Goal: Navigation & Orientation: Find specific page/section

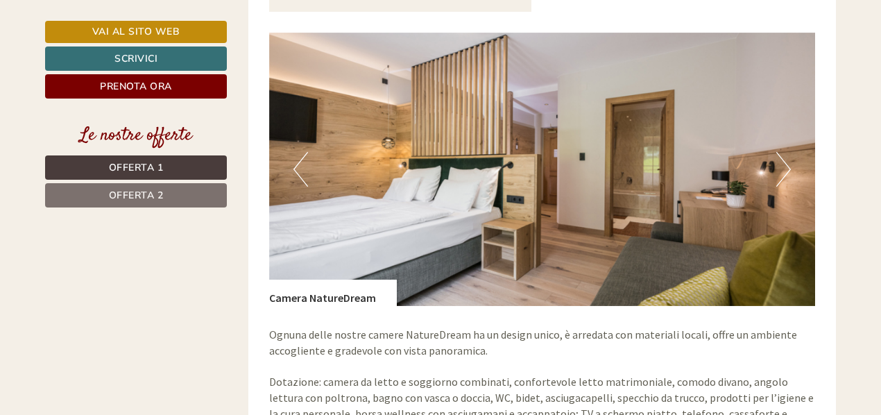
scroll to position [1943, 0]
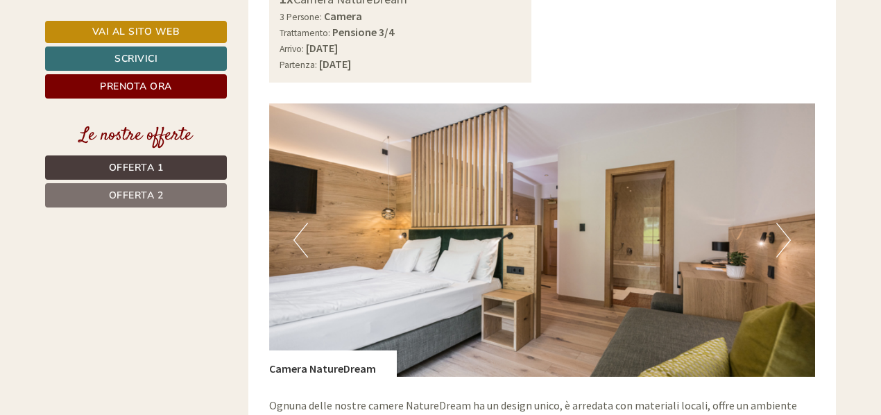
click at [786, 228] on button "Next" at bounding box center [783, 240] width 15 height 35
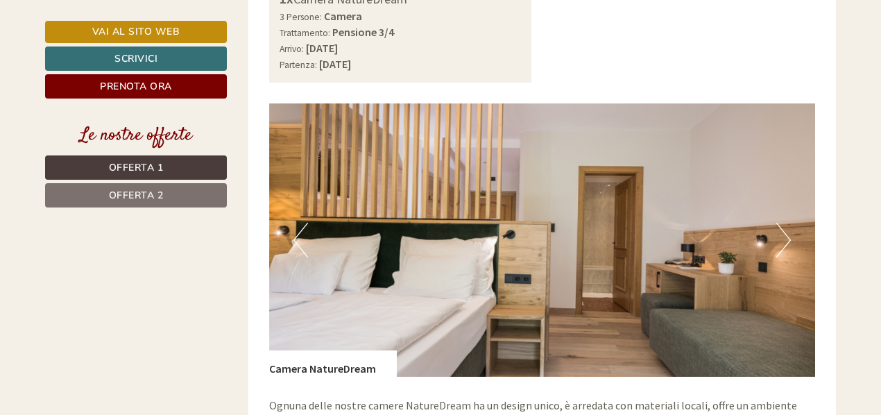
click at [786, 228] on button "Next" at bounding box center [783, 240] width 15 height 35
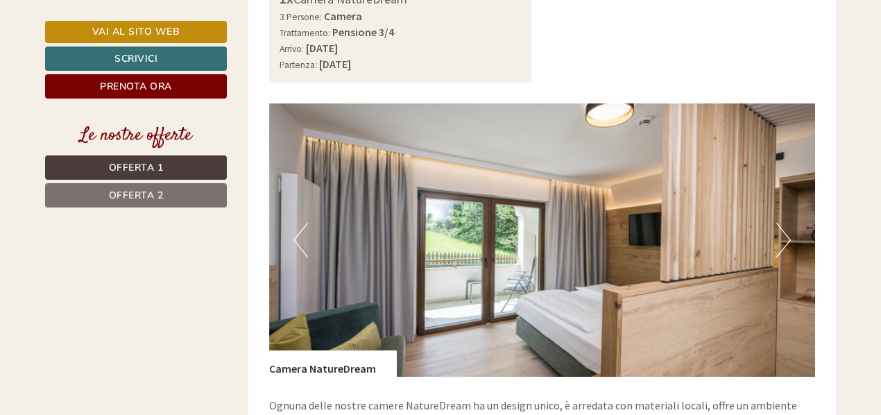
click at [786, 228] on button "Next" at bounding box center [783, 240] width 15 height 35
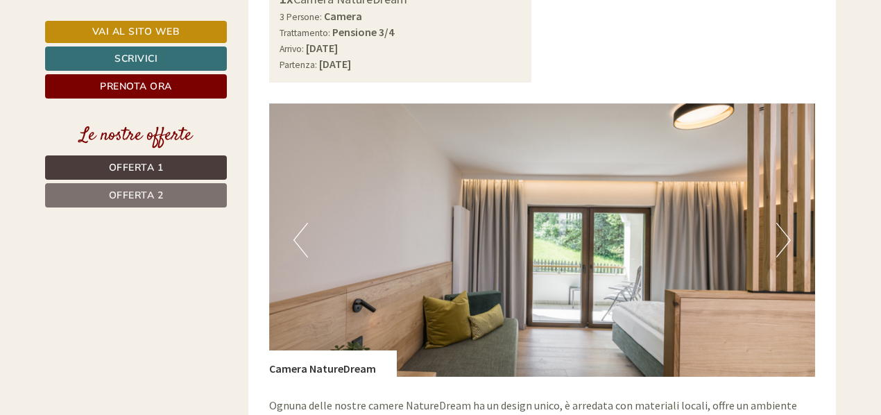
click at [786, 223] on button "Next" at bounding box center [783, 240] width 15 height 35
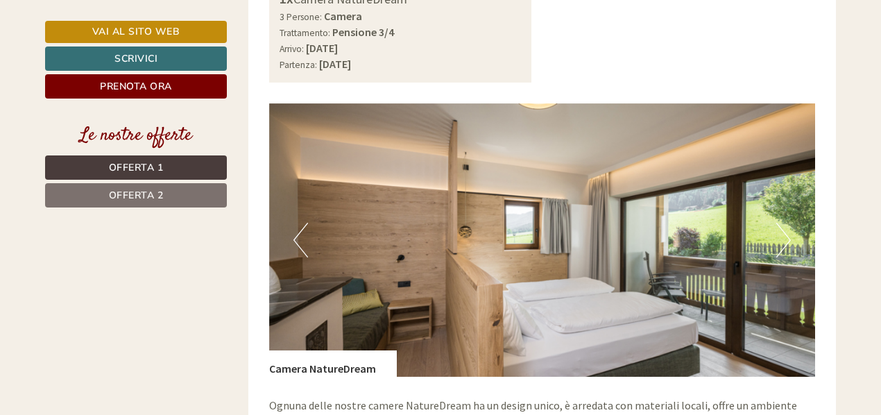
click at [784, 223] on button "Next" at bounding box center [783, 240] width 15 height 35
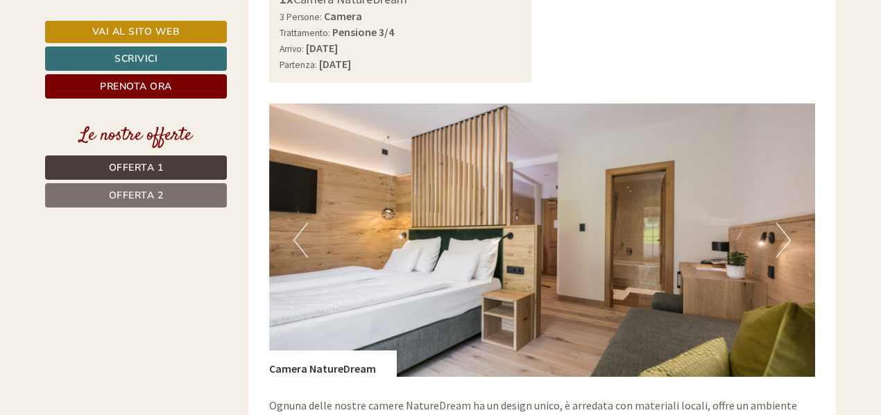
click at [786, 223] on button "Next" at bounding box center [783, 240] width 15 height 35
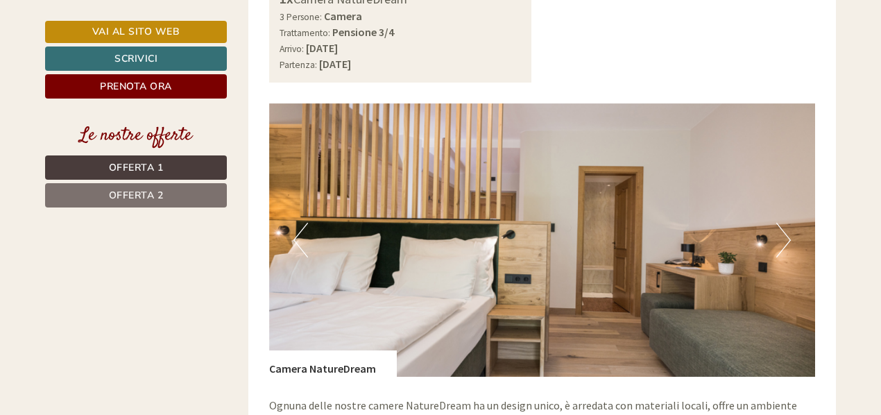
click at [786, 223] on button "Next" at bounding box center [783, 240] width 15 height 35
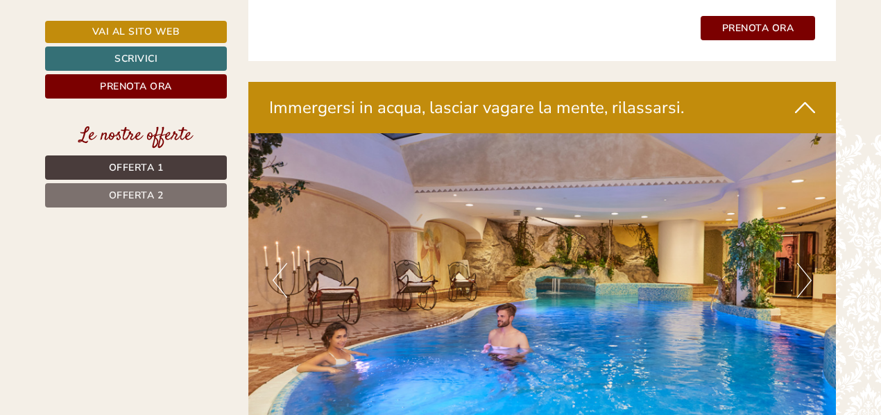
scroll to position [2776, 0]
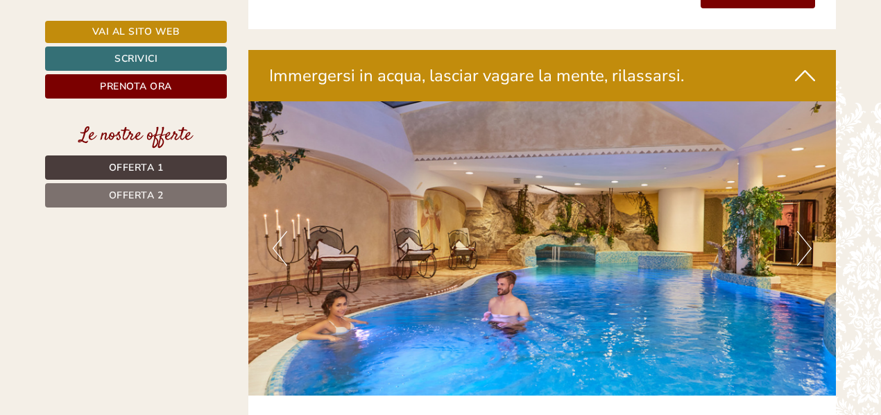
click at [807, 231] on button "Next" at bounding box center [804, 248] width 15 height 35
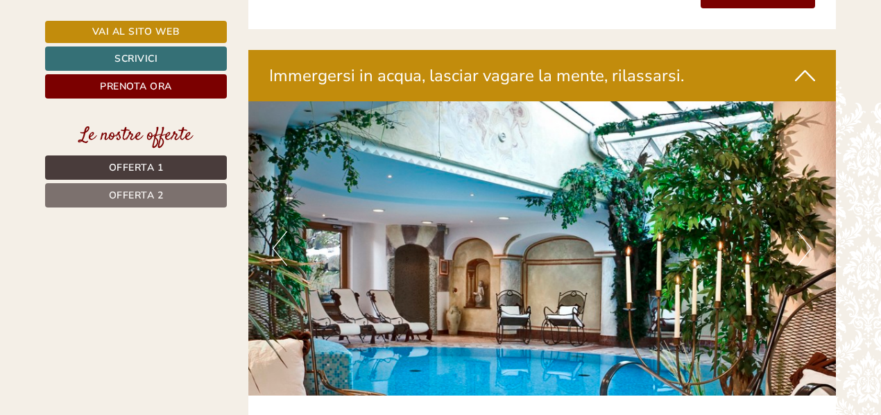
click at [807, 231] on button "Next" at bounding box center [804, 248] width 15 height 35
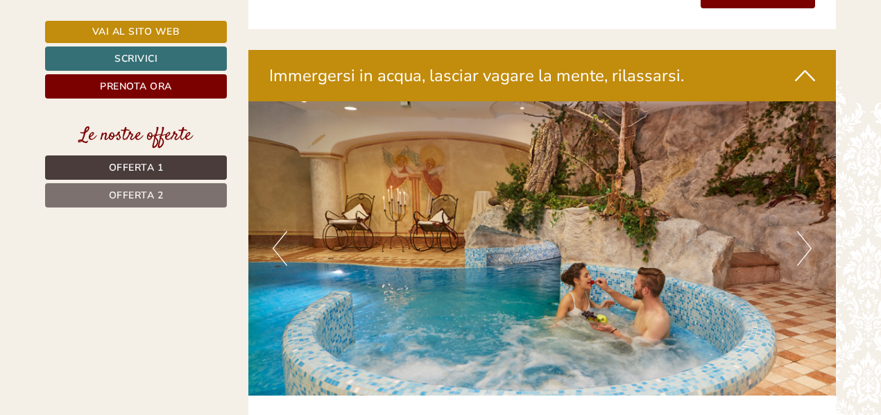
click at [807, 231] on button "Next" at bounding box center [804, 248] width 15 height 35
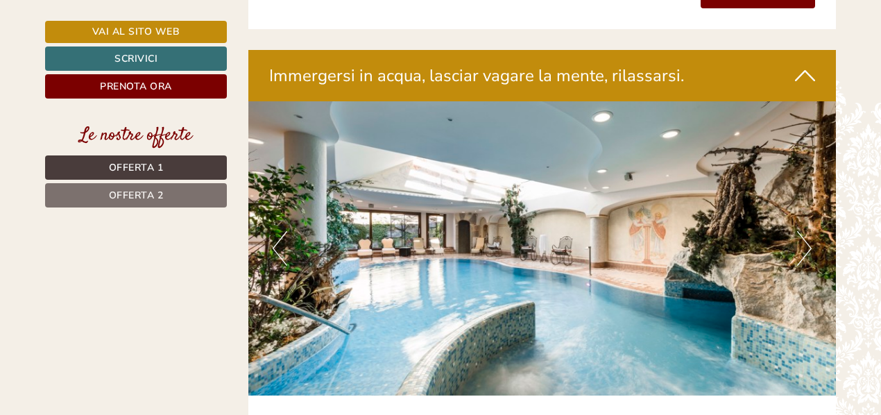
click at [807, 231] on button "Next" at bounding box center [804, 248] width 15 height 35
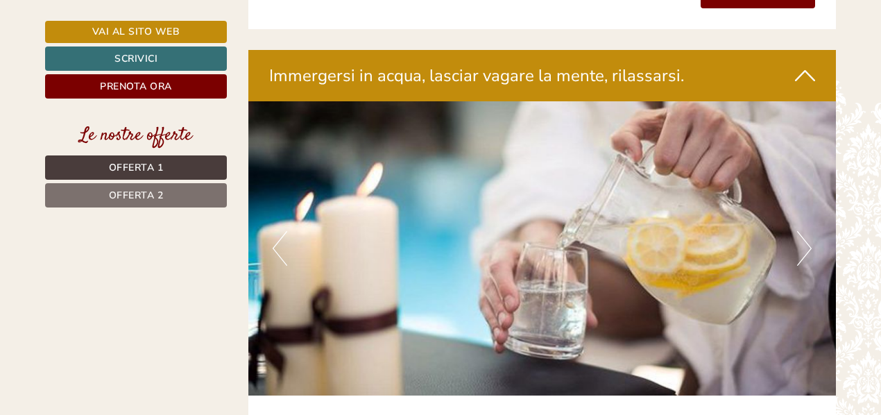
click at [807, 231] on button "Next" at bounding box center [804, 248] width 15 height 35
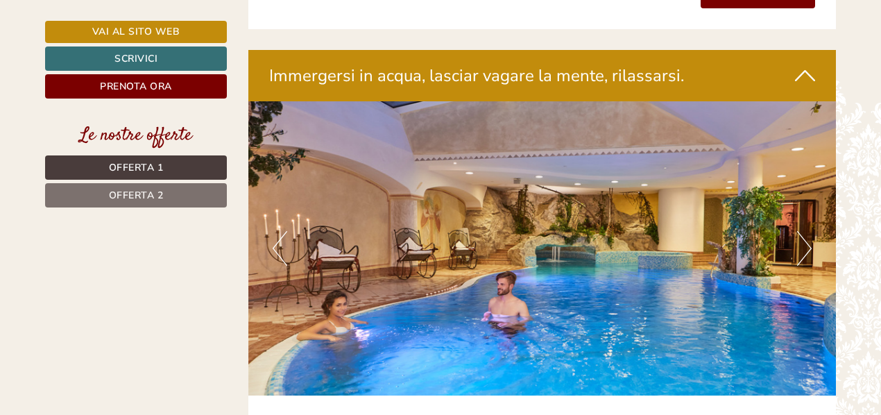
click at [807, 231] on button "Next" at bounding box center [804, 248] width 15 height 35
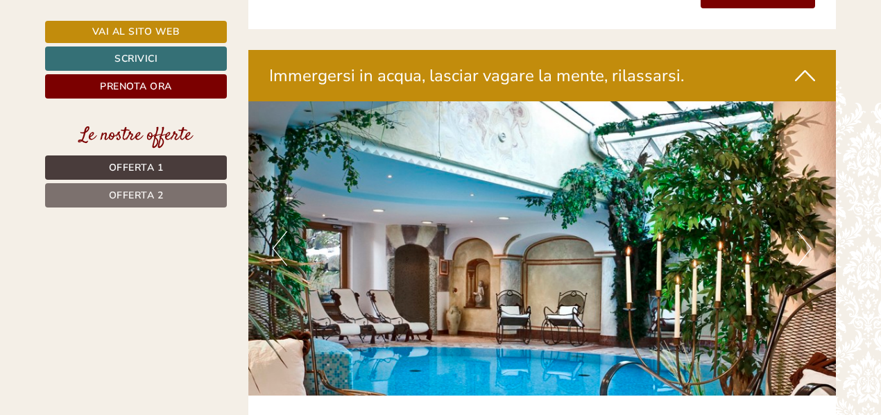
click at [806, 231] on button "Next" at bounding box center [804, 248] width 15 height 35
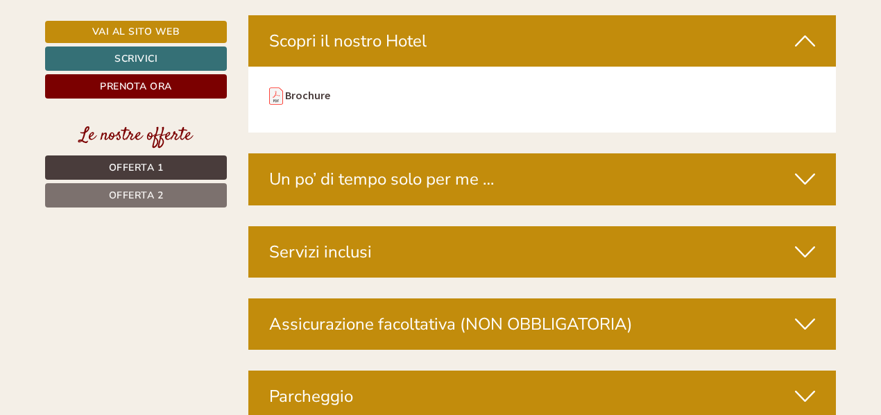
scroll to position [4025, 0]
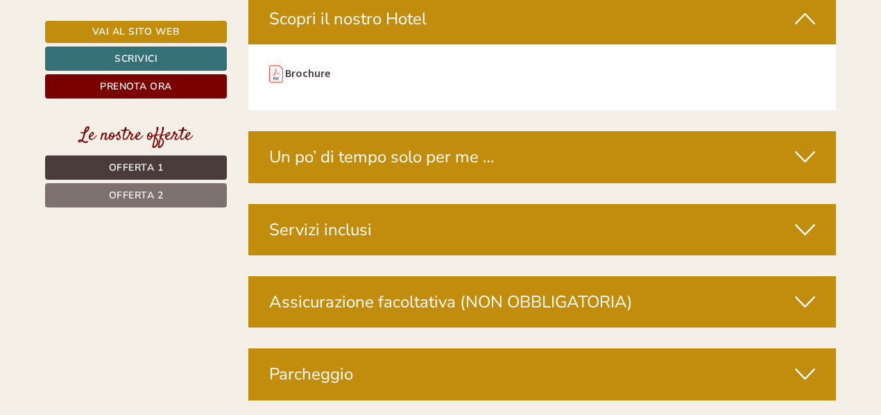
click at [745, 204] on div "Servizi inclusi" at bounding box center [542, 229] width 588 height 51
